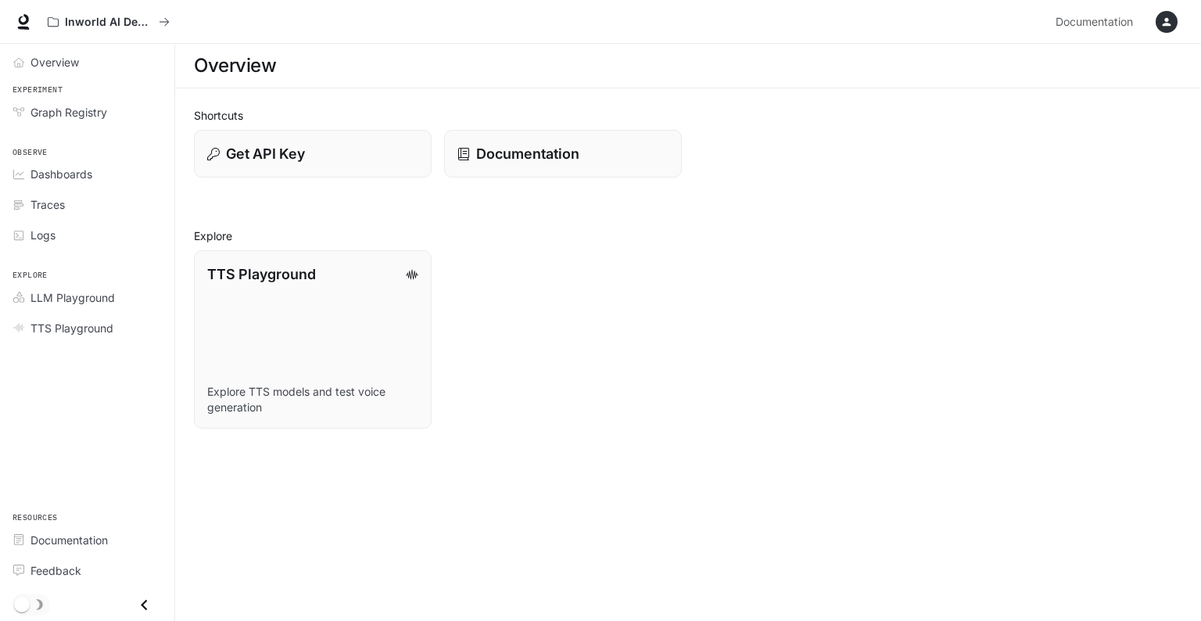
click at [1164, 26] on icon "button" at bounding box center [1167, 22] width 13 height 13
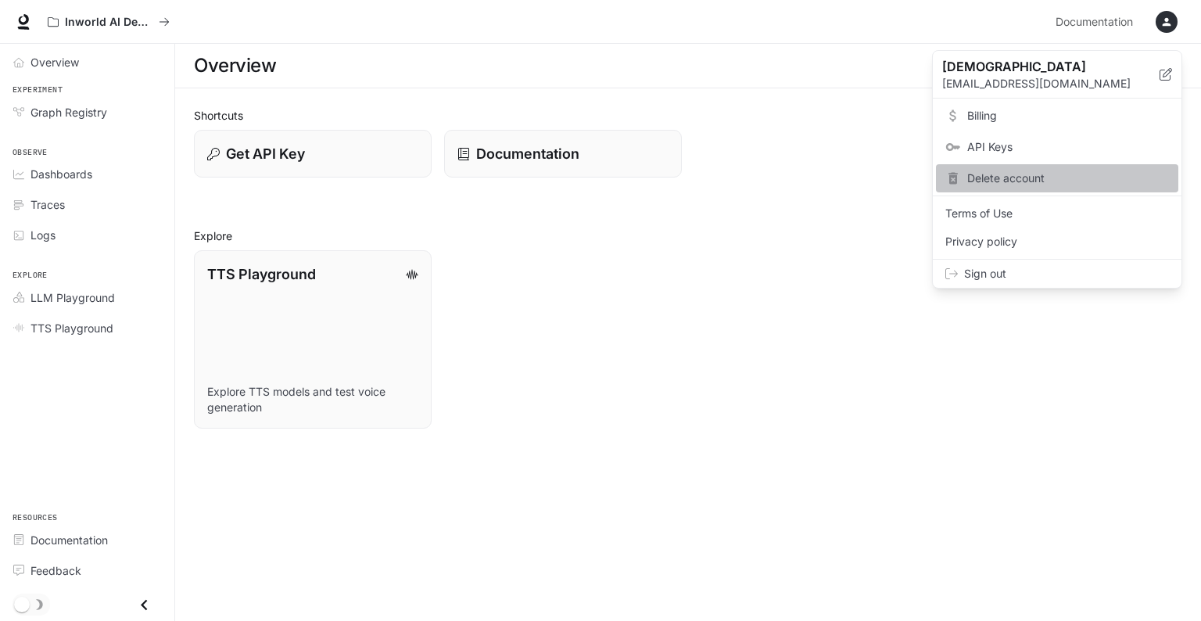
click at [1031, 180] on span "Delete account" at bounding box center [1069, 179] width 202 height 16
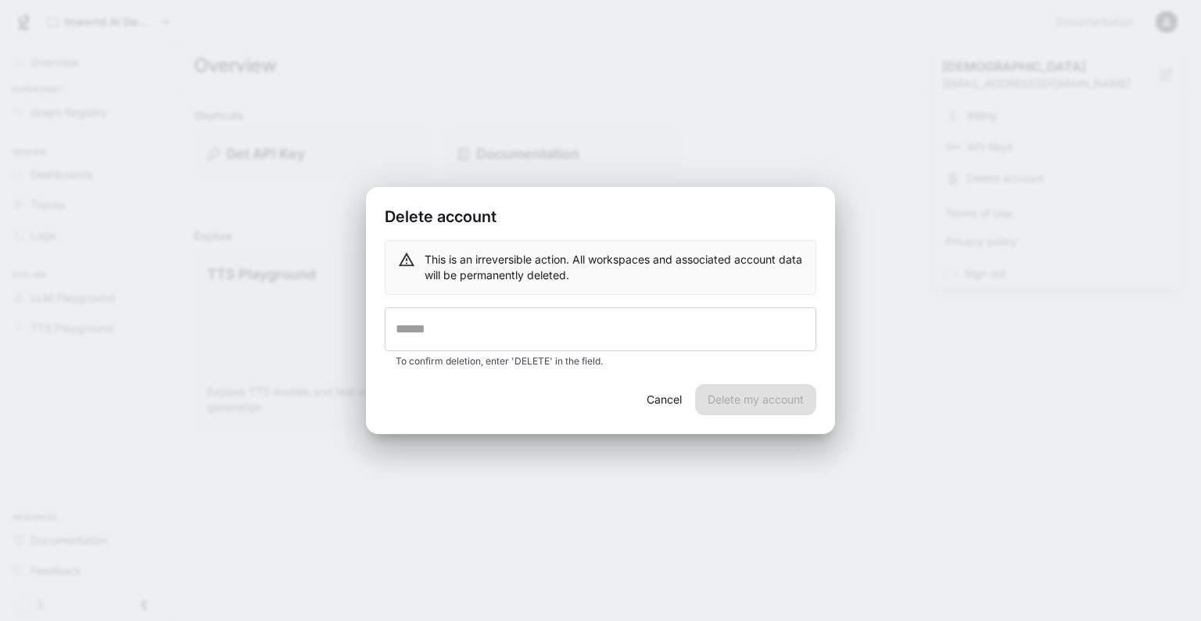
click at [673, 403] on button "Cancel" at bounding box center [664, 399] width 50 height 31
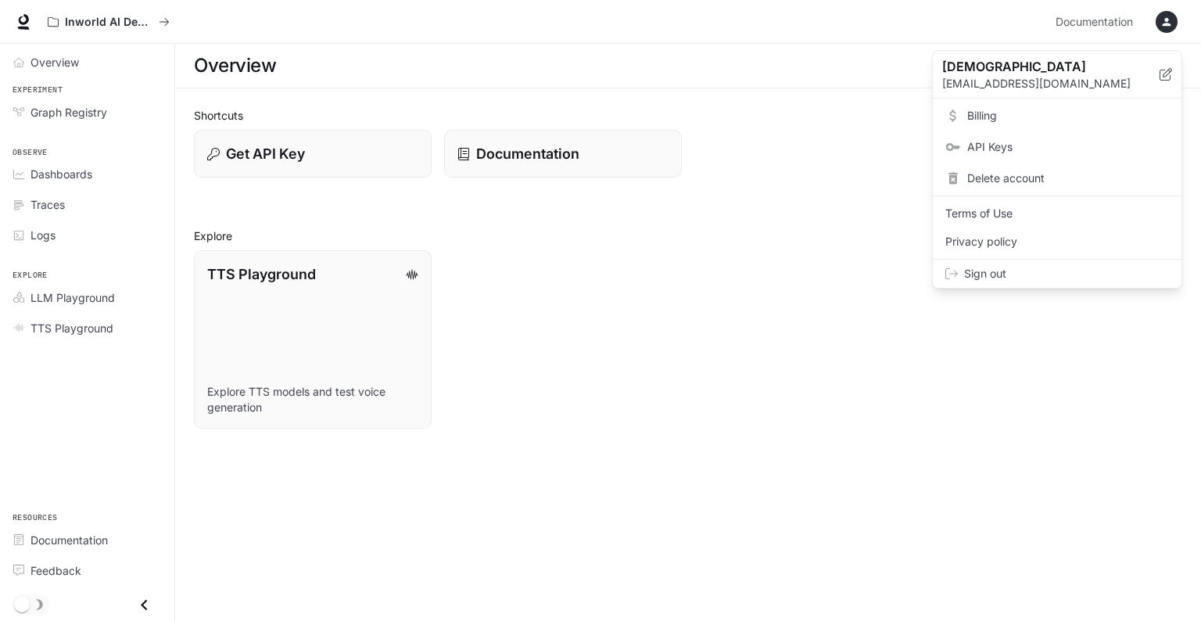
click at [1020, 111] on span "Billing" at bounding box center [1069, 116] width 202 height 16
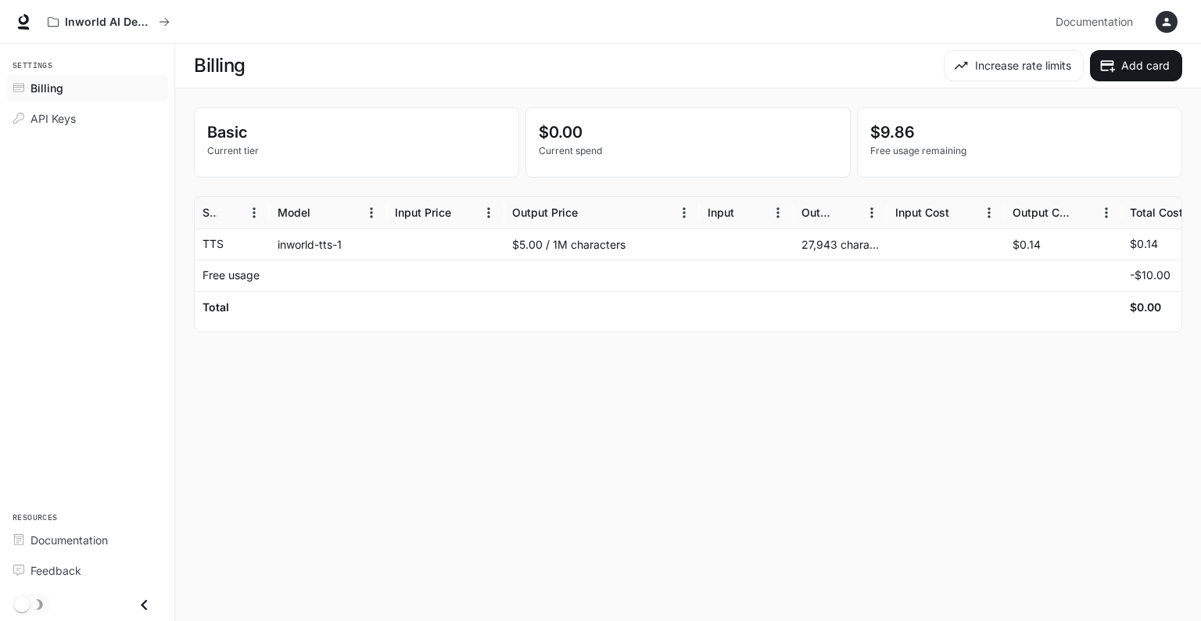
click at [1175, 17] on div "button" at bounding box center [1167, 22] width 22 height 22
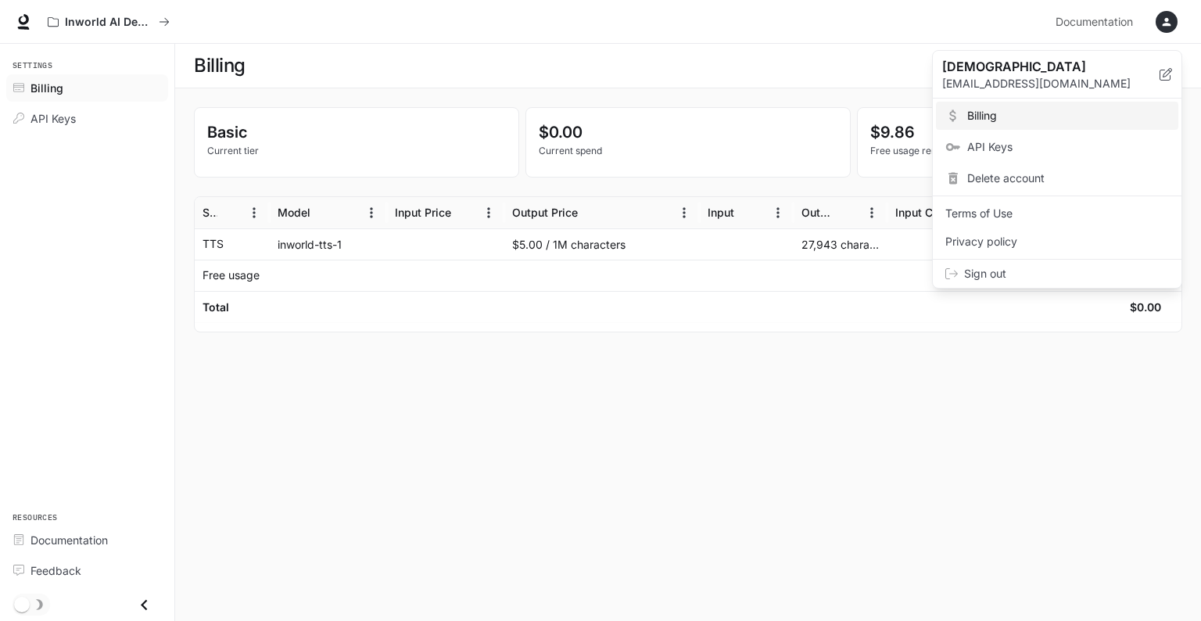
click at [1018, 176] on span "Delete account" at bounding box center [1069, 179] width 202 height 16
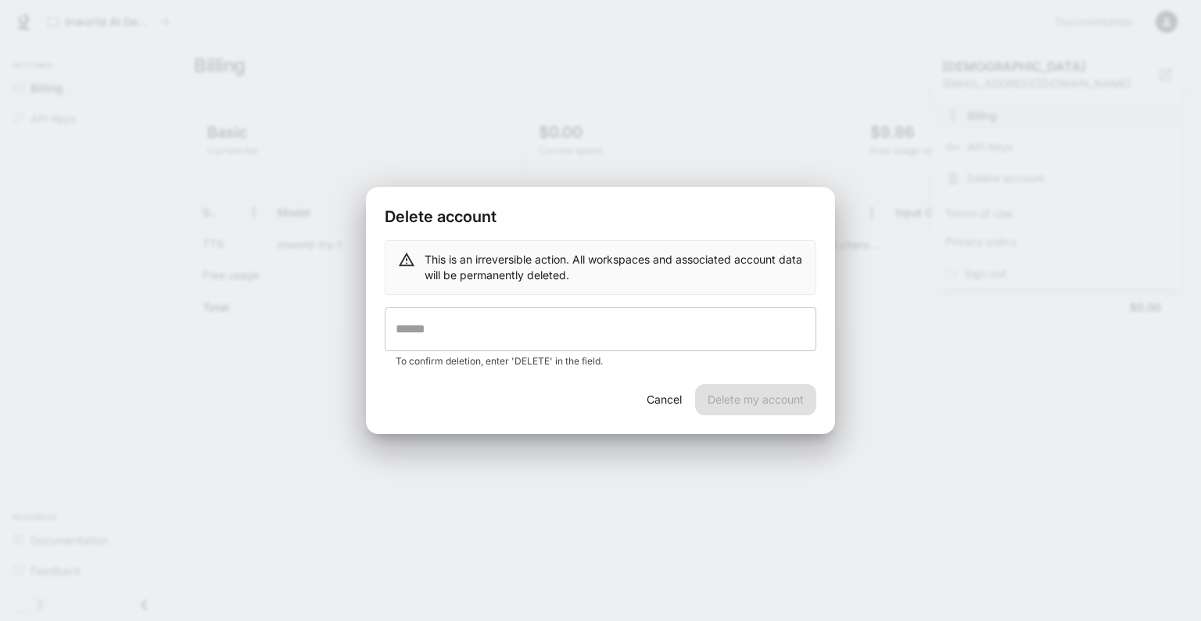
click at [593, 319] on input "text" at bounding box center [601, 329] width 432 height 44
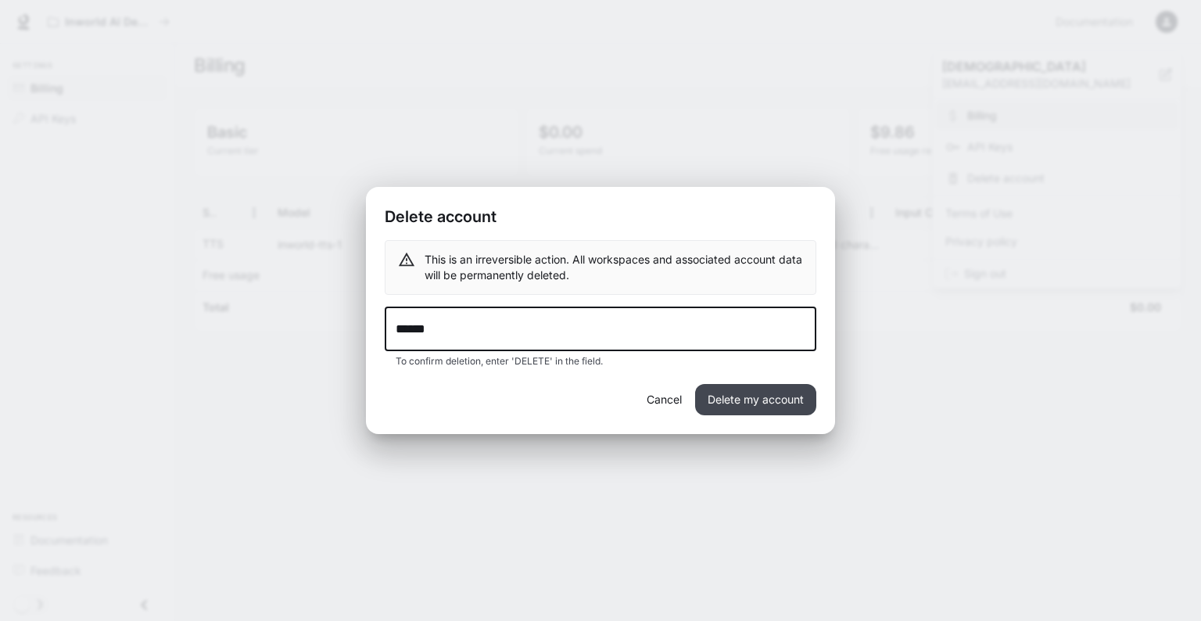
type input "******"
click at [743, 403] on button "Delete my account" at bounding box center [755, 399] width 121 height 31
